Goal: Task Accomplishment & Management: Use online tool/utility

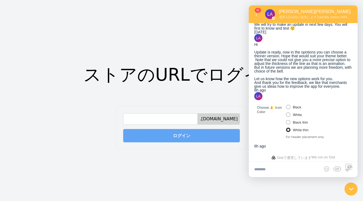
scroll to position [1324, 0]
click at [169, 120] on input at bounding box center [160, 118] width 74 height 11
type input "*"
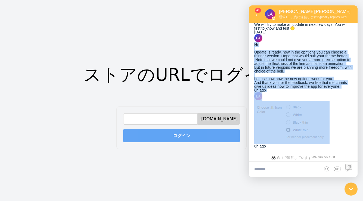
scroll to position [1333, 0]
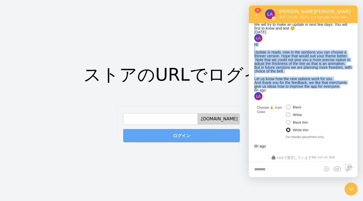
drag, startPoint x: 269, startPoint y: 67, endPoint x: 327, endPoint y: 116, distance: 75.6
click at [327, 88] on div "Hi Update is ready, now in the opntions you can choose a thinner version. Hope …" at bounding box center [303, 66] width 98 height 46
copy div "Hi Update is ready, now in the opntions you can choose a thinner version. Hope …"
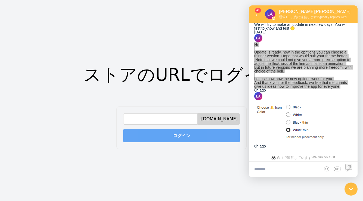
click at [144, 122] on input at bounding box center [160, 118] width 74 height 11
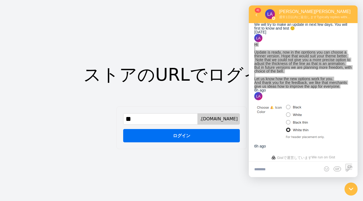
type input "*"
type input "**********"
click at [160, 134] on button "ログイン" at bounding box center [181, 136] width 117 height 14
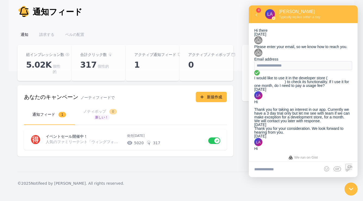
scroll to position [1352, 0]
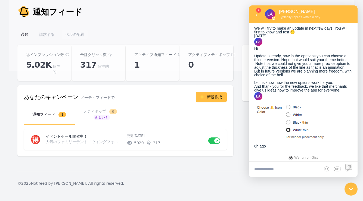
click at [69, 33] on font "ベルの配置" at bounding box center [74, 34] width 19 height 4
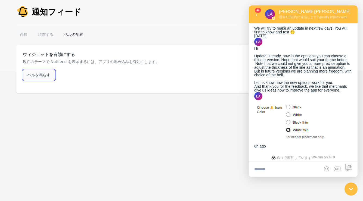
click at [39, 77] on font "ベルを鳴らす" at bounding box center [38, 75] width 23 height 4
click at [288, 171] on textarea at bounding box center [303, 169] width 109 height 15
click at [284, 170] on textarea at bounding box center [303, 169] width 109 height 15
paste textarea "**********"
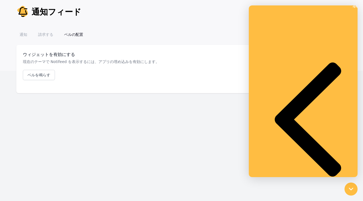
type textarea "**********"
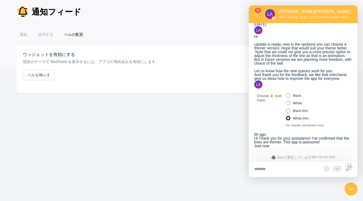
scroll to position [1393, 0]
